Goal: Navigation & Orientation: Find specific page/section

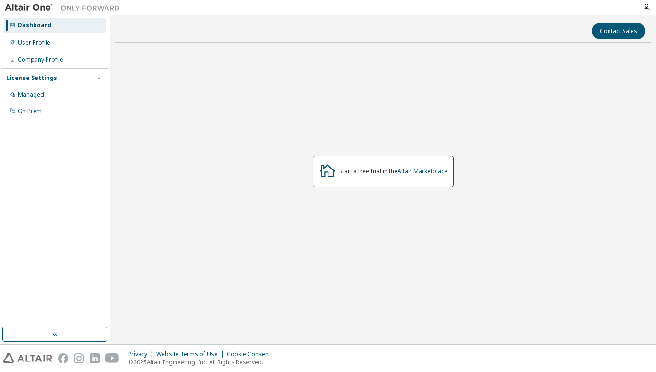
click at [32, 43] on div "User Profile" at bounding box center [34, 43] width 33 height 8
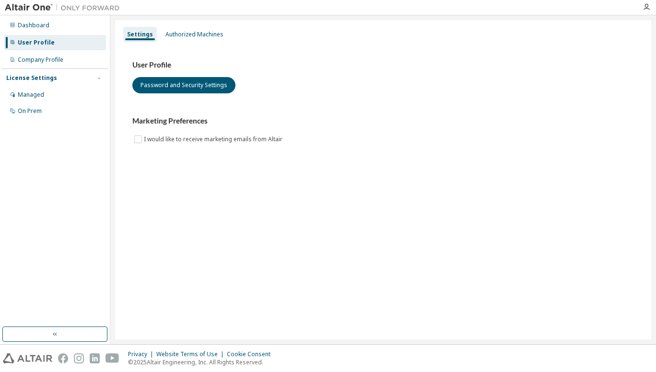
click at [182, 34] on div "Authorized Machines" at bounding box center [194, 35] width 58 height 8
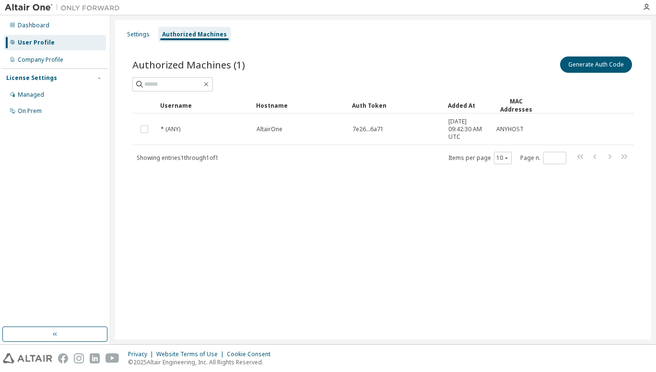
click at [45, 42] on div "User Profile" at bounding box center [36, 43] width 37 height 8
click at [43, 22] on div "Dashboard" at bounding box center [34, 26] width 32 height 8
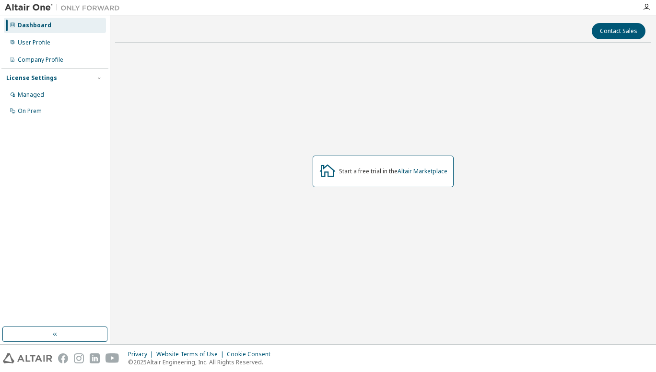
click at [35, 96] on div "Managed" at bounding box center [31, 95] width 26 height 8
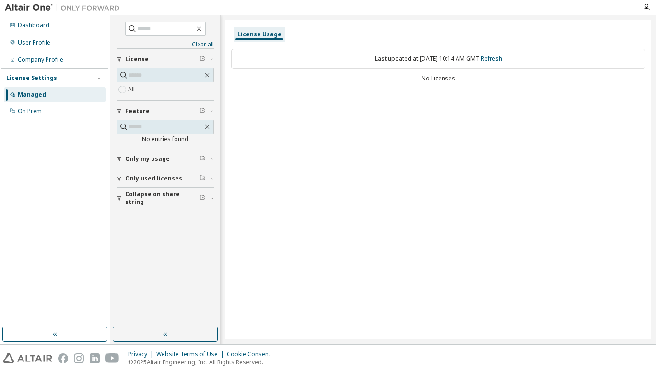
click at [197, 159] on div "Only my usage" at bounding box center [168, 159] width 86 height 8
click at [192, 211] on button "Only used licenses" at bounding box center [164, 206] width 97 height 21
click at [179, 259] on button "Collapse on share string" at bounding box center [164, 253] width 97 height 21
click at [39, 25] on div "Dashboard" at bounding box center [34, 26] width 32 height 8
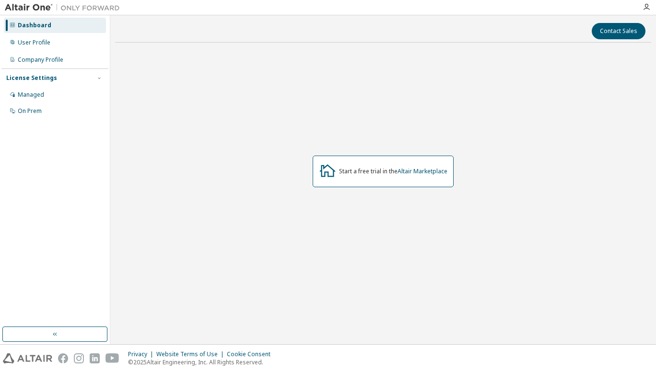
click at [423, 169] on link "Altair Marketplace" at bounding box center [422, 171] width 50 height 8
